Goal: Communication & Community: Answer question/provide support

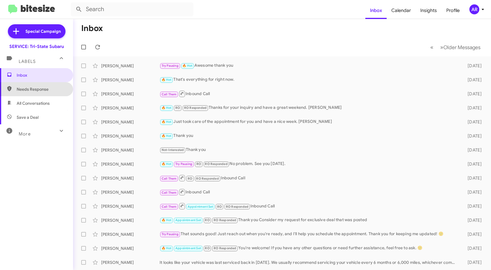
click at [42, 88] on span "Needs Response" at bounding box center [42, 89] width 50 height 6
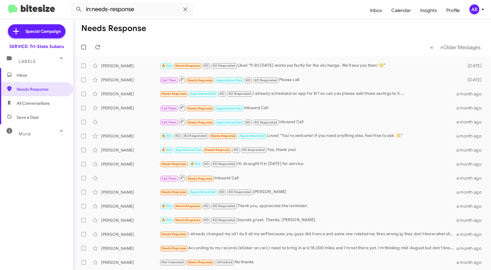
click at [45, 103] on span "All Conversations" at bounding box center [33, 103] width 33 height 6
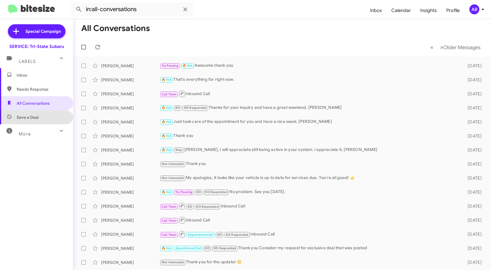
click at [39, 122] on span "Save a Deal" at bounding box center [36, 117] width 73 height 14
type input "in:not-interested"
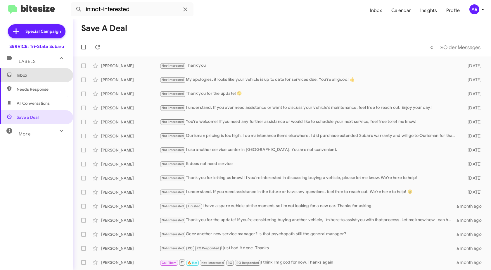
click at [49, 74] on span "Inbox" at bounding box center [42, 75] width 50 height 6
